Goal: Navigation & Orientation: Understand site structure

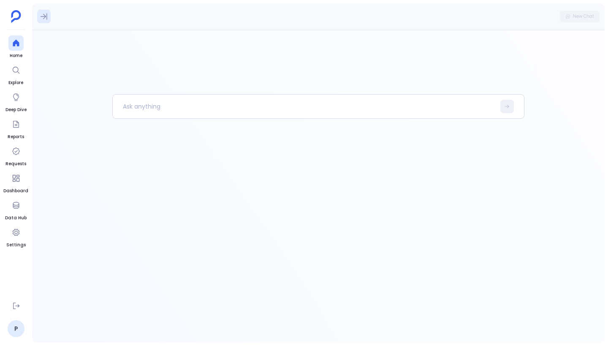
click at [43, 15] on icon at bounding box center [44, 16] width 8 height 8
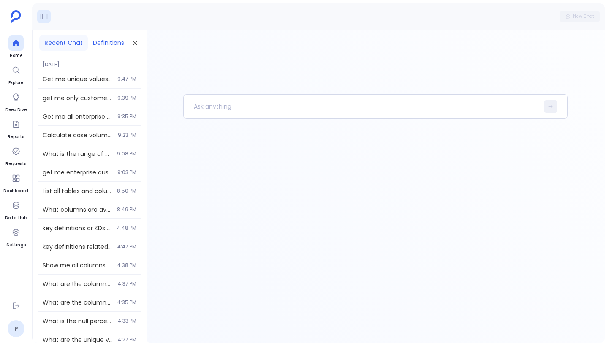
click at [100, 43] on button "Definitions" at bounding box center [108, 43] width 41 height 16
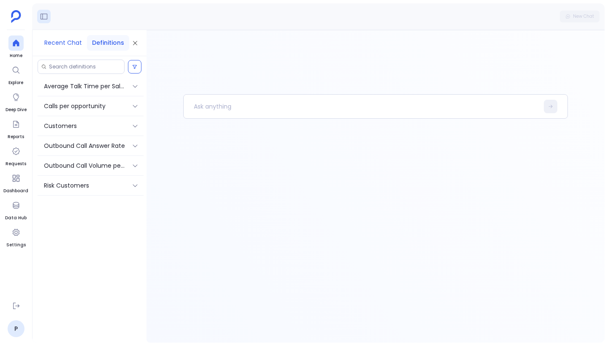
click at [67, 43] on button "Recent Chat" at bounding box center [63, 43] width 48 height 16
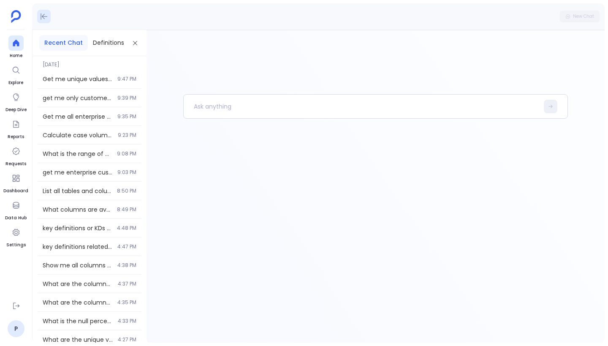
click at [45, 23] on button at bounding box center [44, 17] width 14 height 14
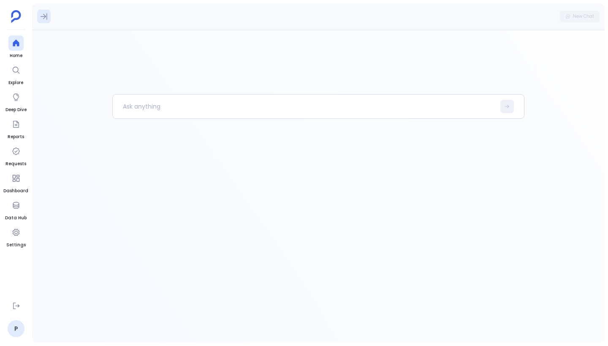
click at [45, 19] on icon at bounding box center [44, 16] width 8 height 8
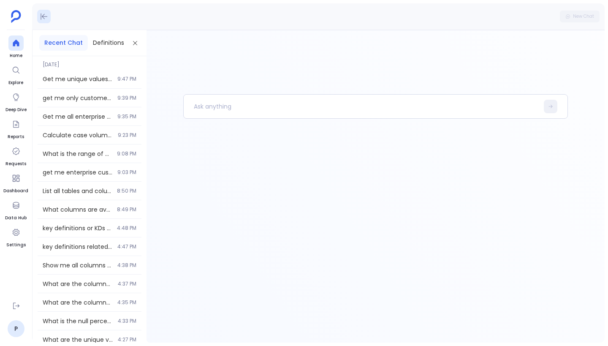
click at [42, 19] on icon at bounding box center [44, 16] width 8 height 8
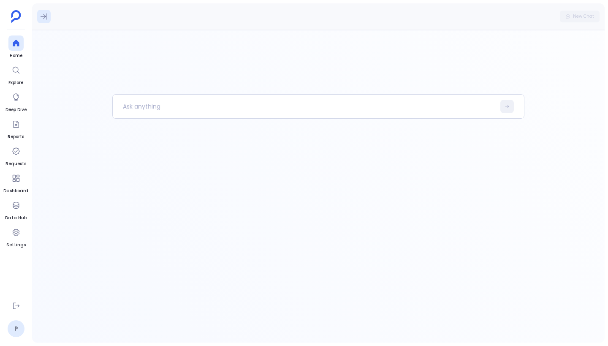
click at [41, 20] on icon at bounding box center [44, 16] width 8 height 8
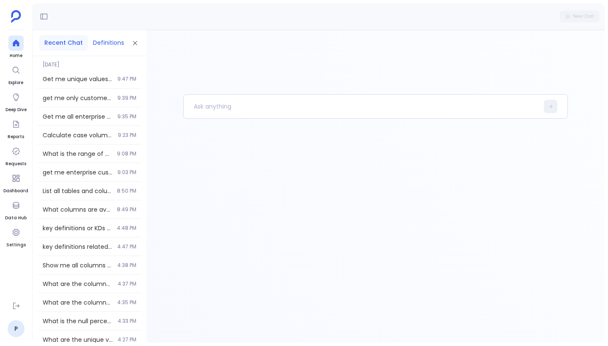
click at [101, 49] on button "Definitions" at bounding box center [108, 43] width 41 height 16
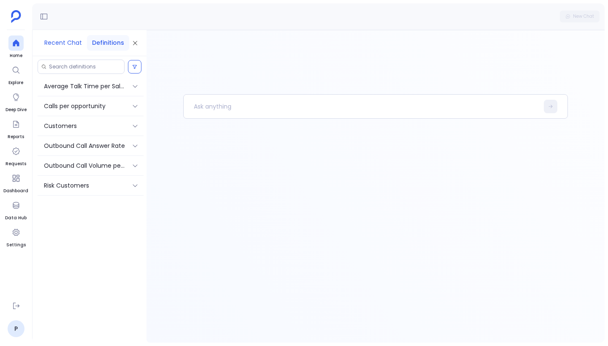
click at [59, 42] on button "Recent Chat" at bounding box center [63, 43] width 48 height 16
